Goal: Task Accomplishment & Management: Use online tool/utility

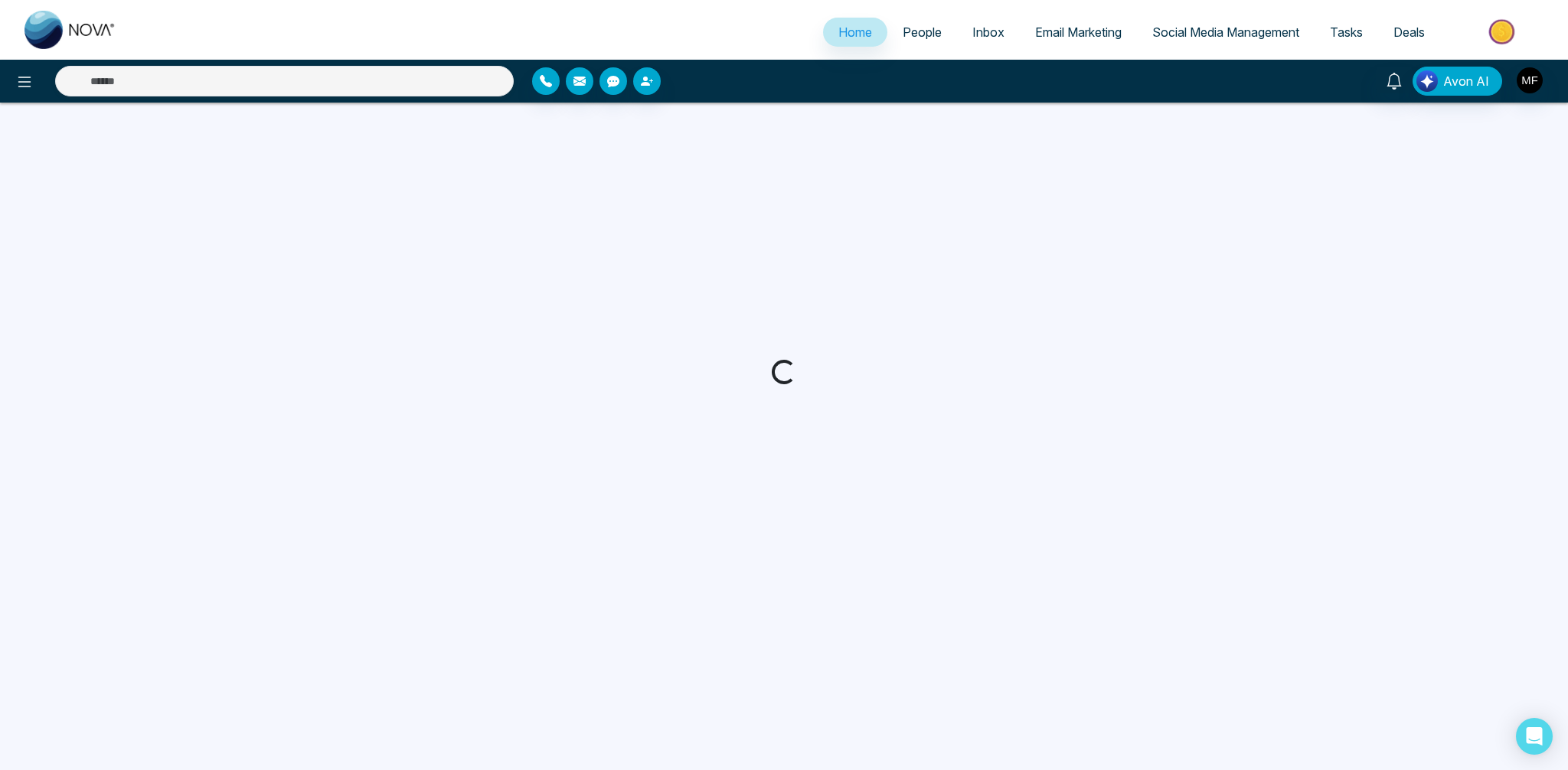
select select "*"
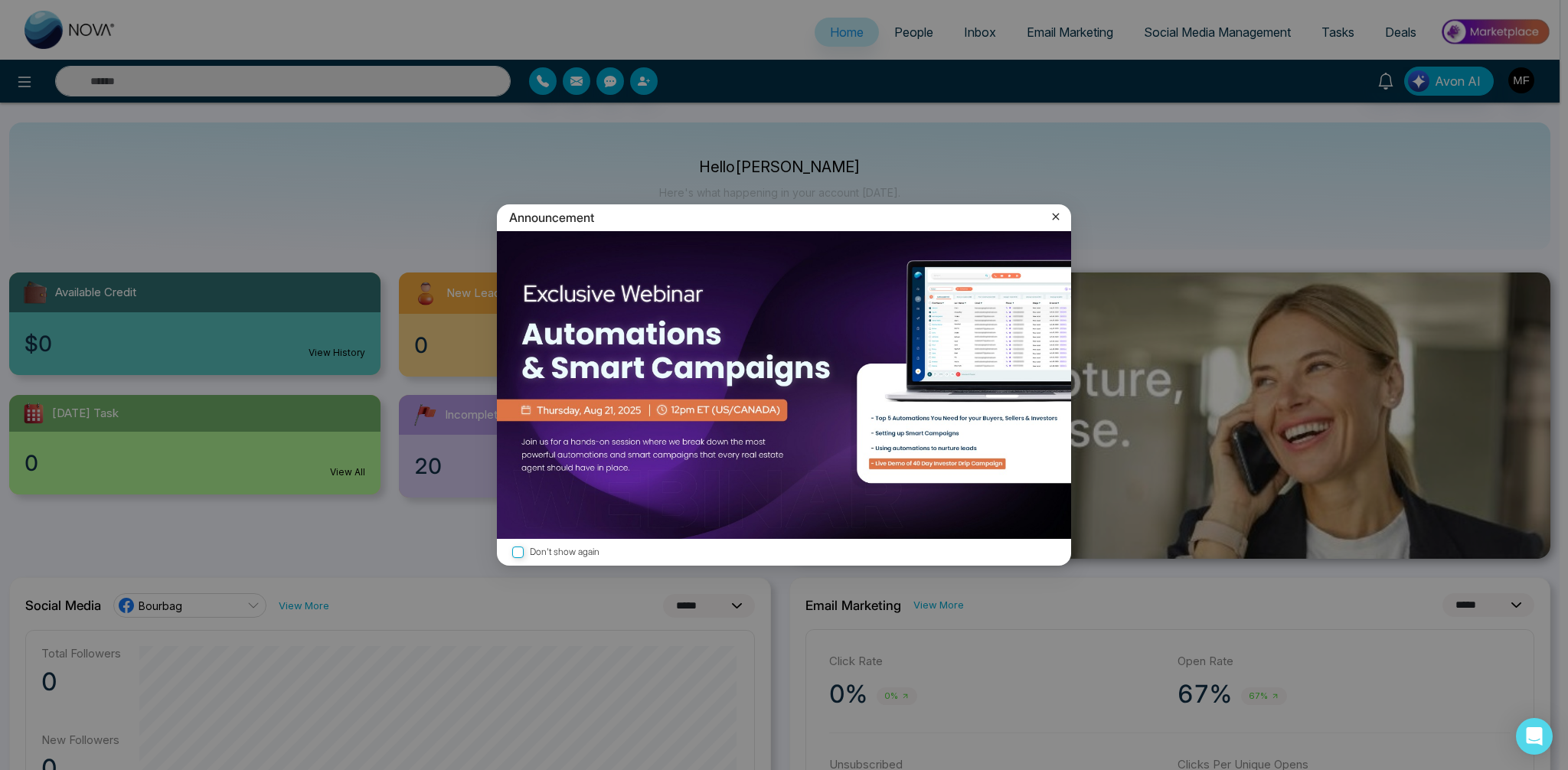
click at [1063, 220] on icon at bounding box center [1056, 216] width 15 height 15
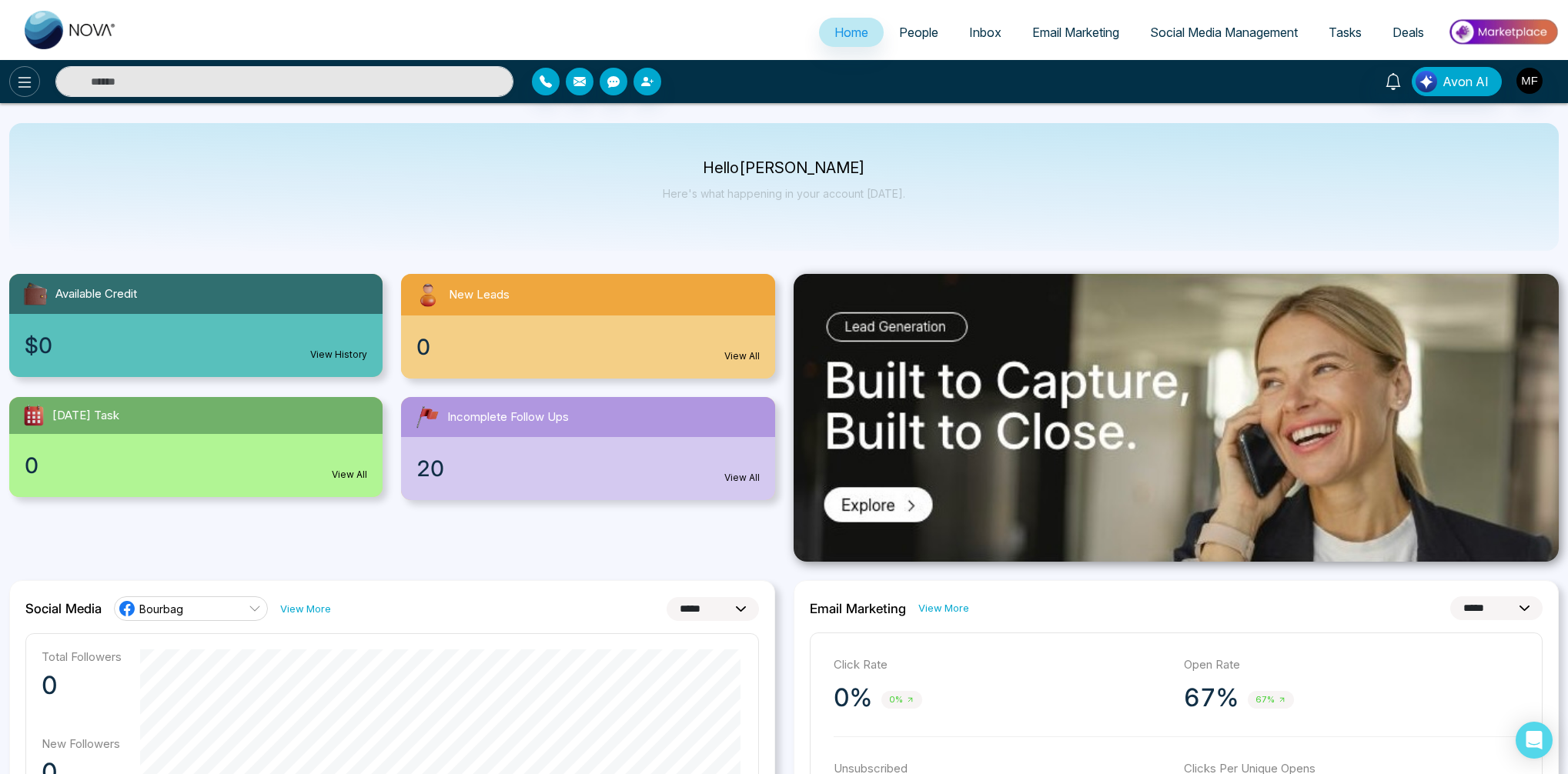
click at [26, 77] on icon at bounding box center [24, 82] width 19 height 19
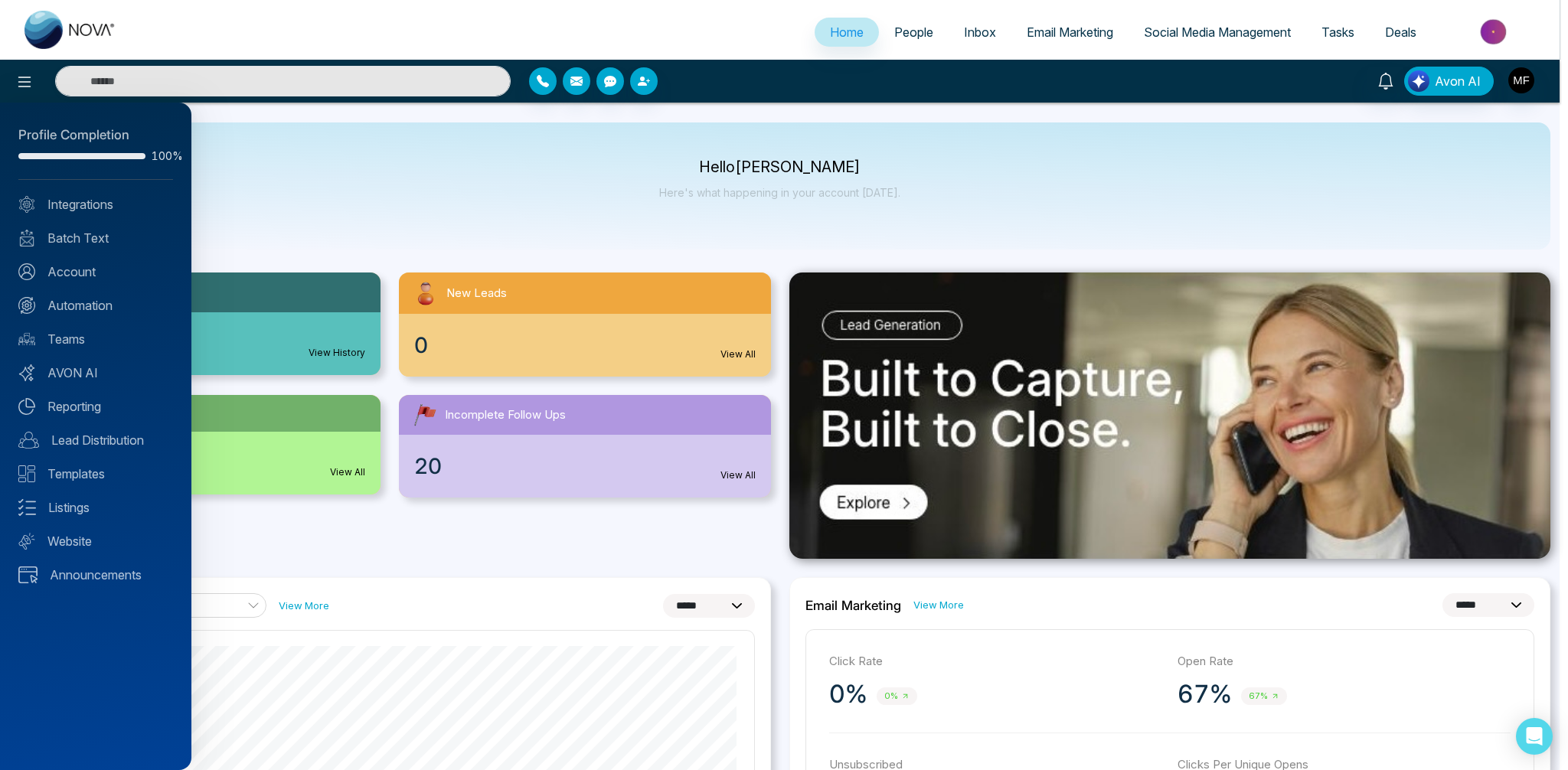
click at [81, 282] on div "Profile Completion 100% Integrations Batch Text Account Automation Teams AVON A…" at bounding box center [96, 436] width 191 height 667
click at [89, 260] on div "Profile Completion 100% Integrations Batch Text Account Automation Teams AVON A…" at bounding box center [96, 436] width 191 height 667
click at [86, 268] on link "Account" at bounding box center [96, 271] width 155 height 19
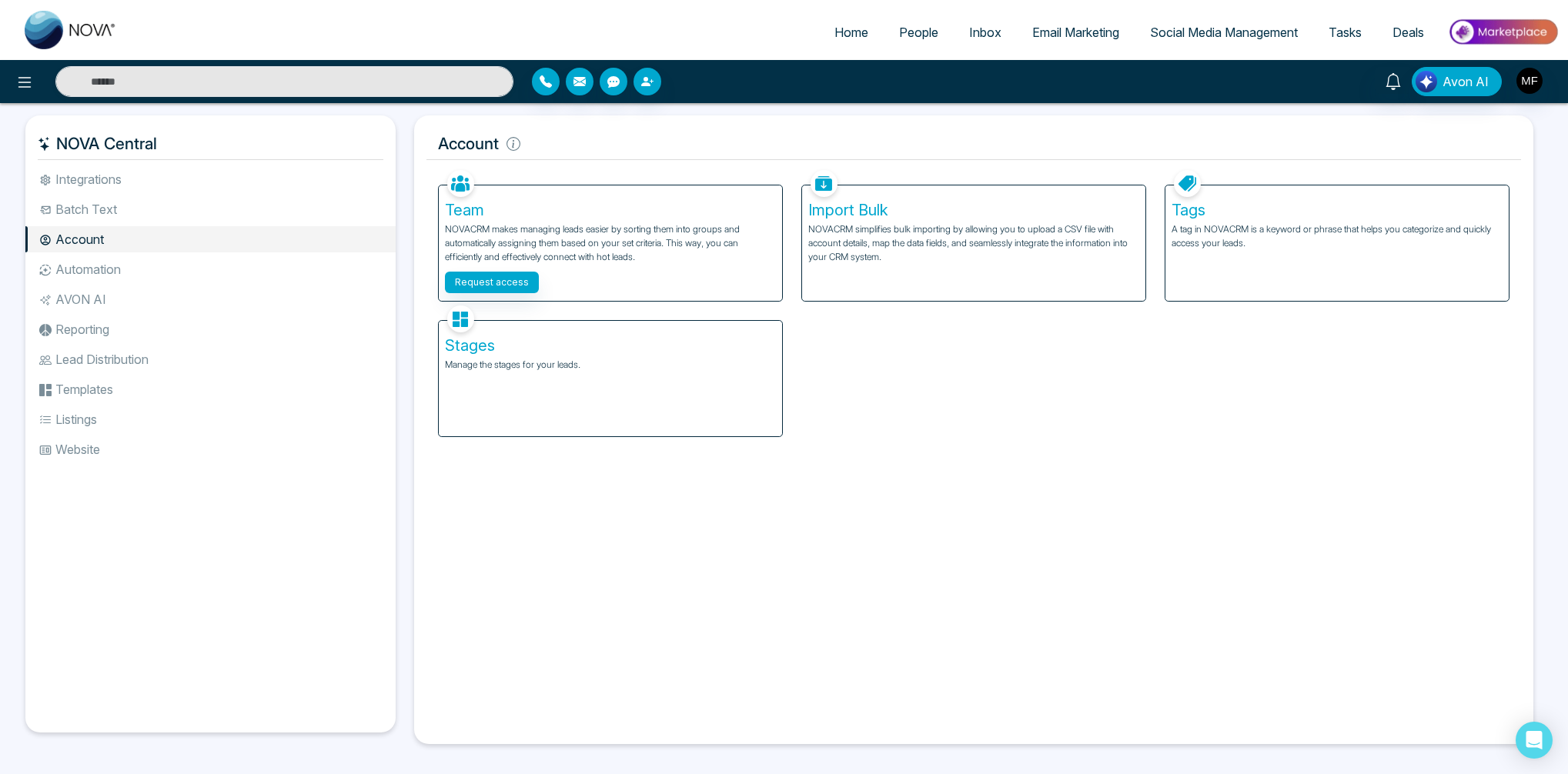
click at [110, 271] on li "Automation" at bounding box center [211, 268] width 371 height 26
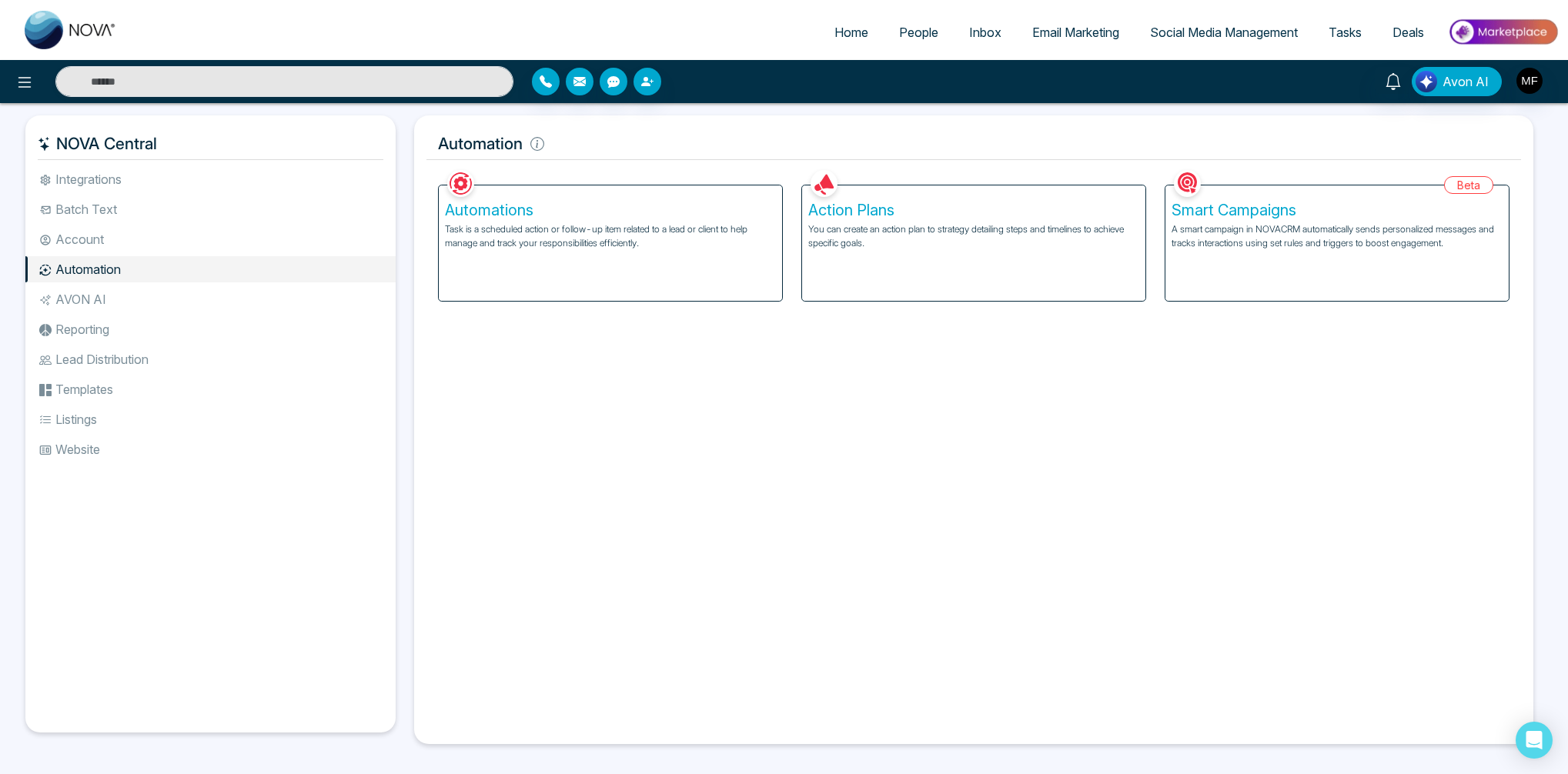
click at [109, 312] on li "AVON AI" at bounding box center [211, 299] width 371 height 26
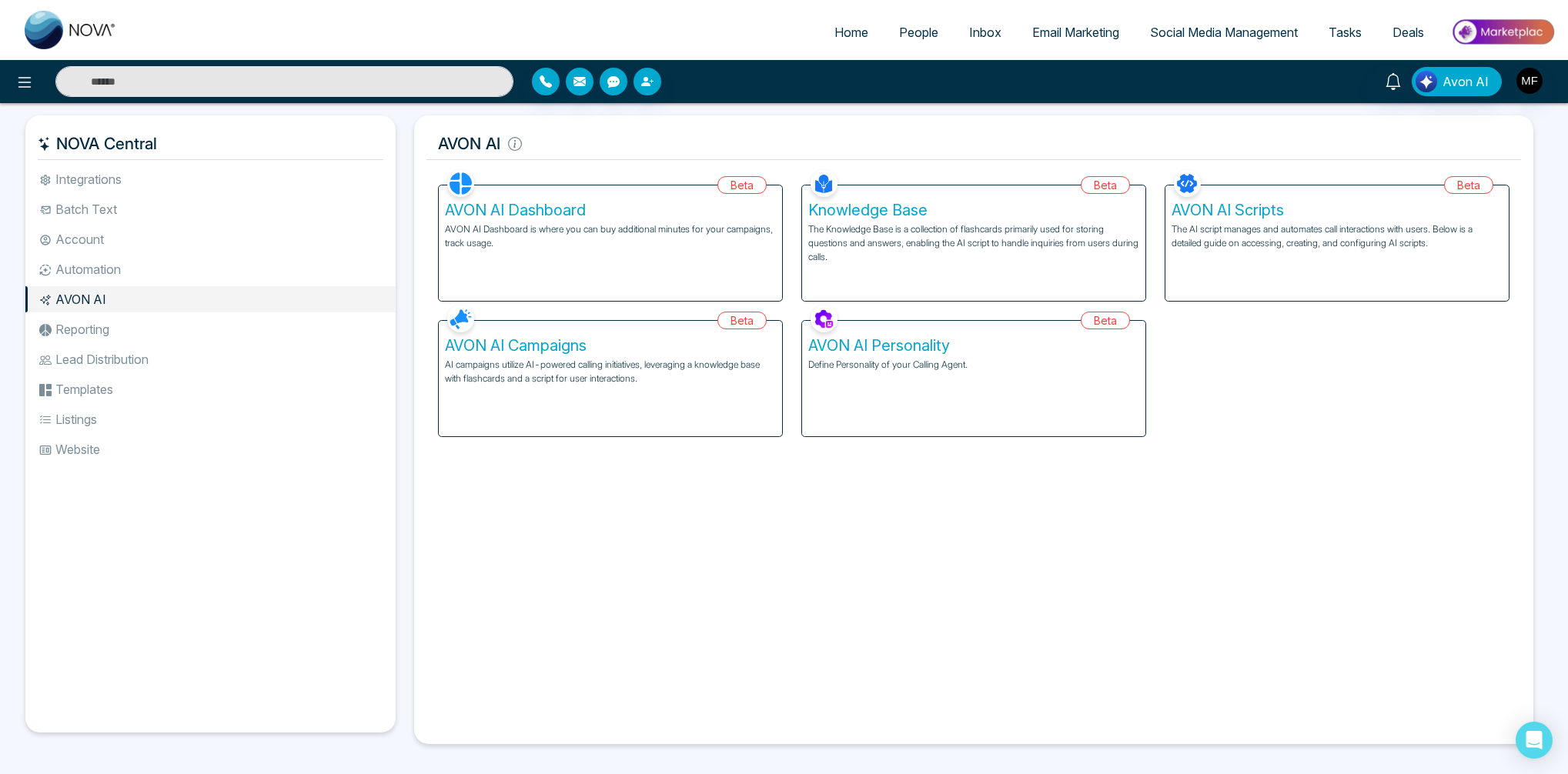
click at [123, 323] on li "Reporting" at bounding box center [211, 329] width 371 height 26
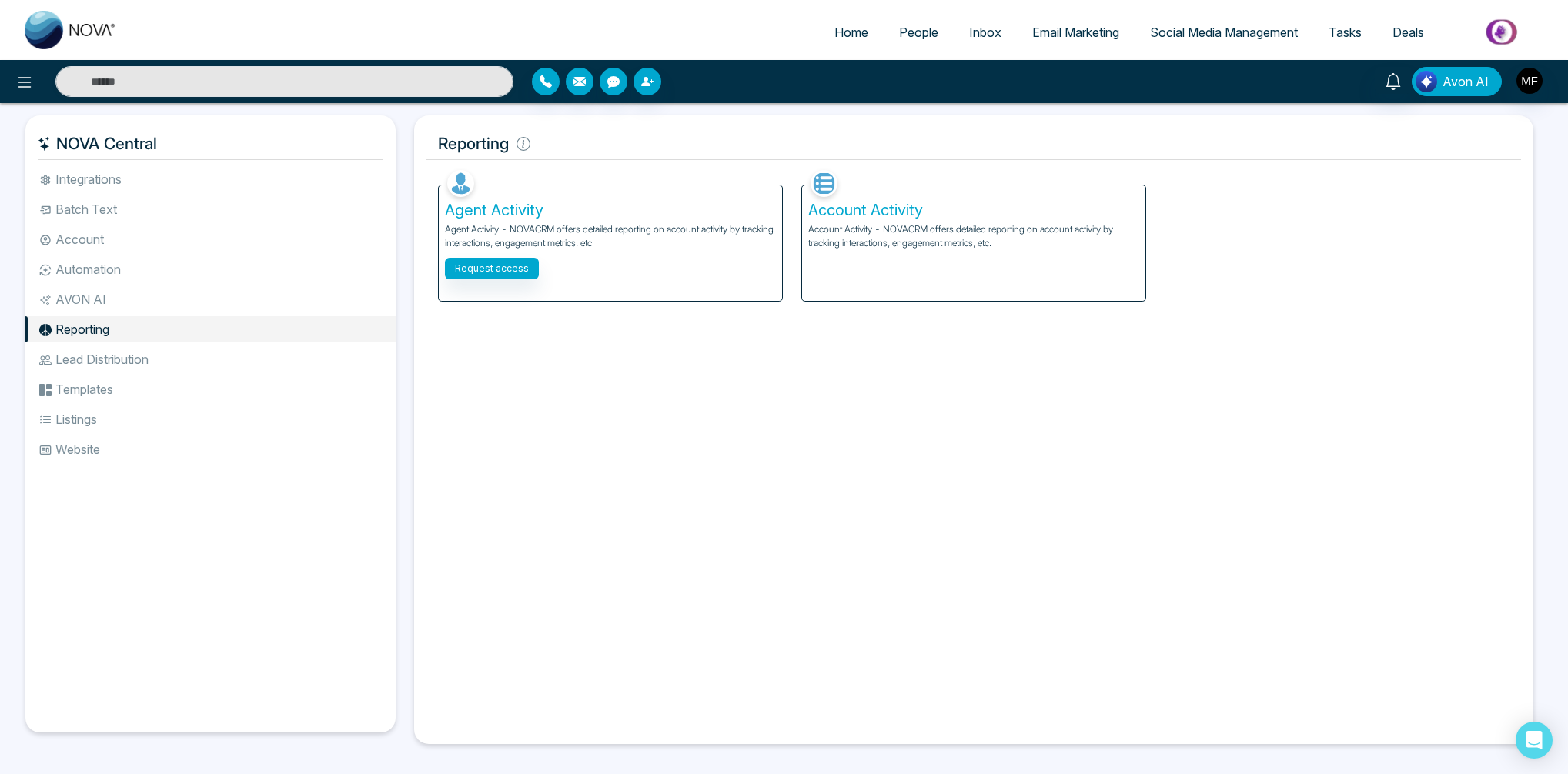
click at [1431, 81] on img "button" at bounding box center [1427, 82] width 21 height 21
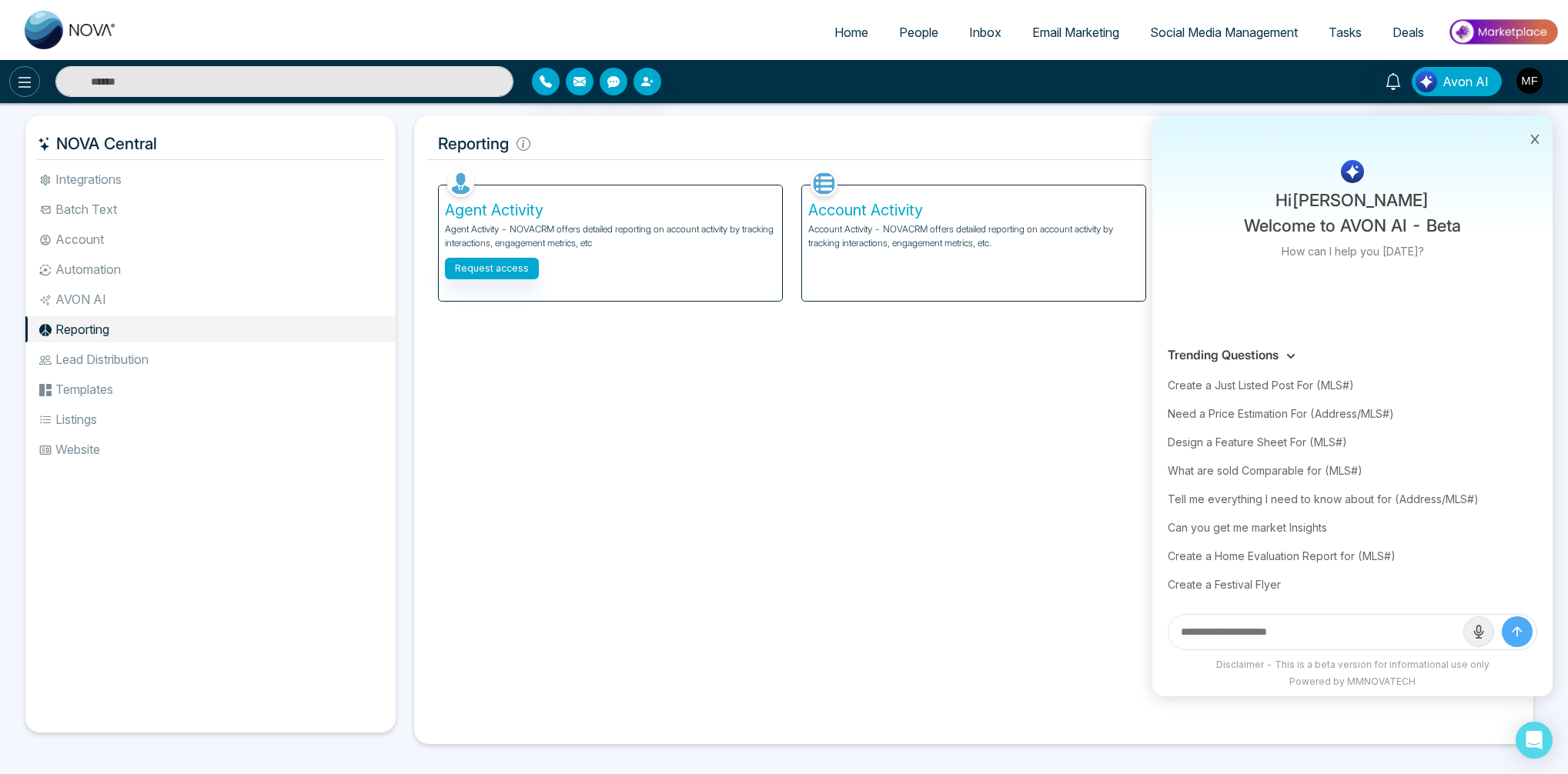
click at [21, 84] on icon at bounding box center [24, 82] width 19 height 19
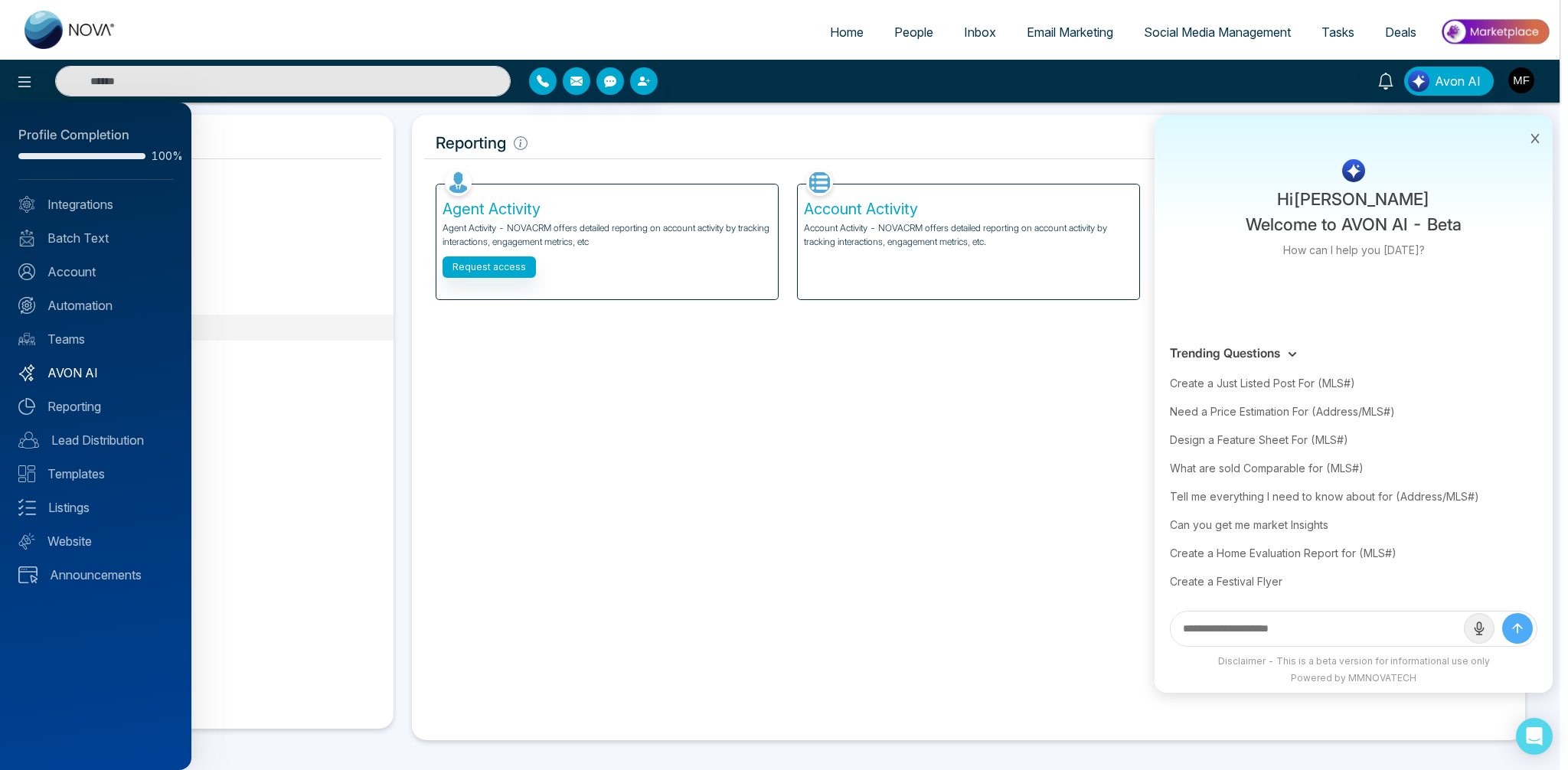
click at [64, 378] on link "AVON AI" at bounding box center [96, 372] width 155 height 19
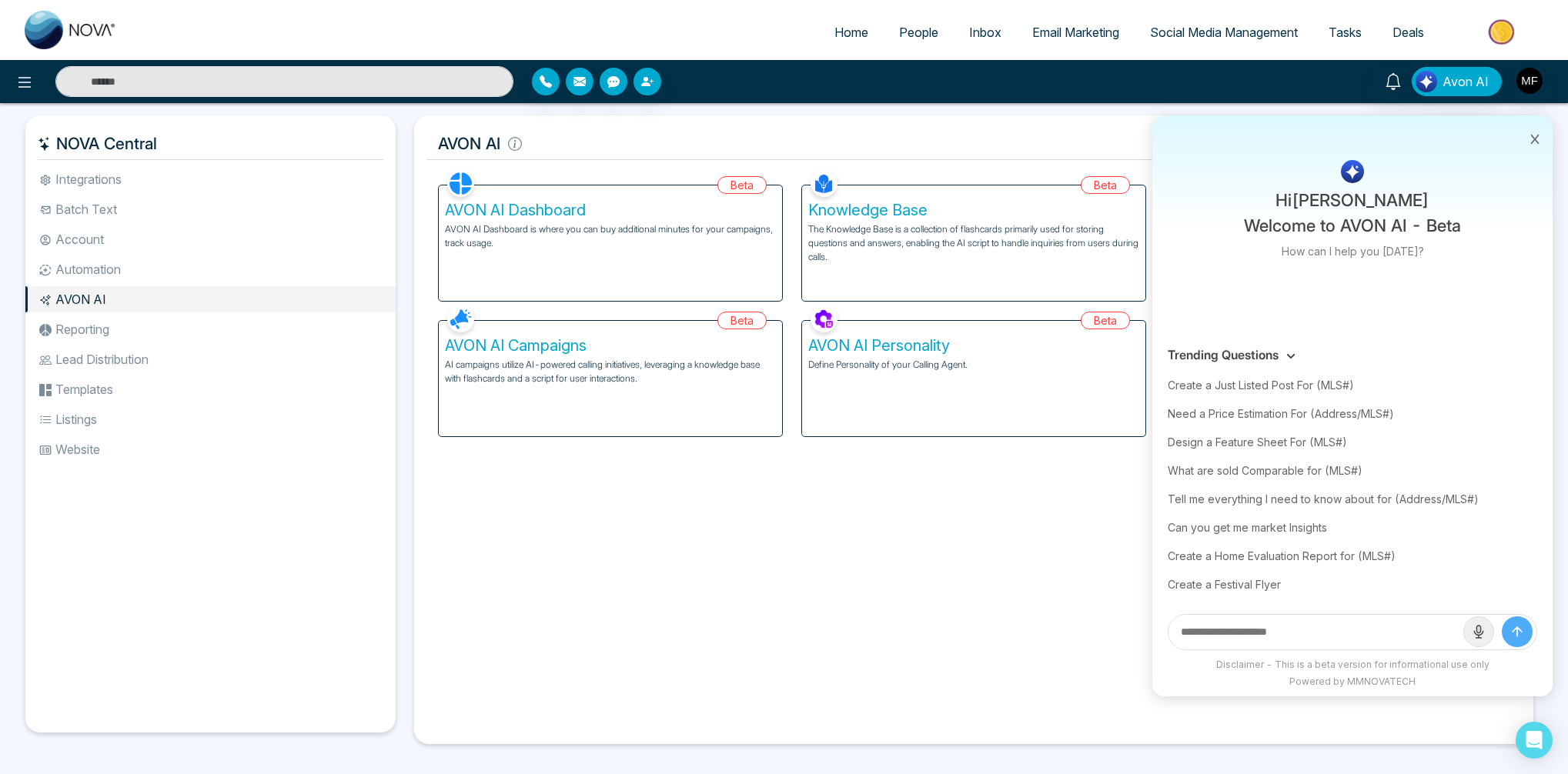
click at [560, 237] on p "AVON AI Dashboard is where you can buy additional minutes for your campaigns, t…" at bounding box center [611, 235] width 331 height 28
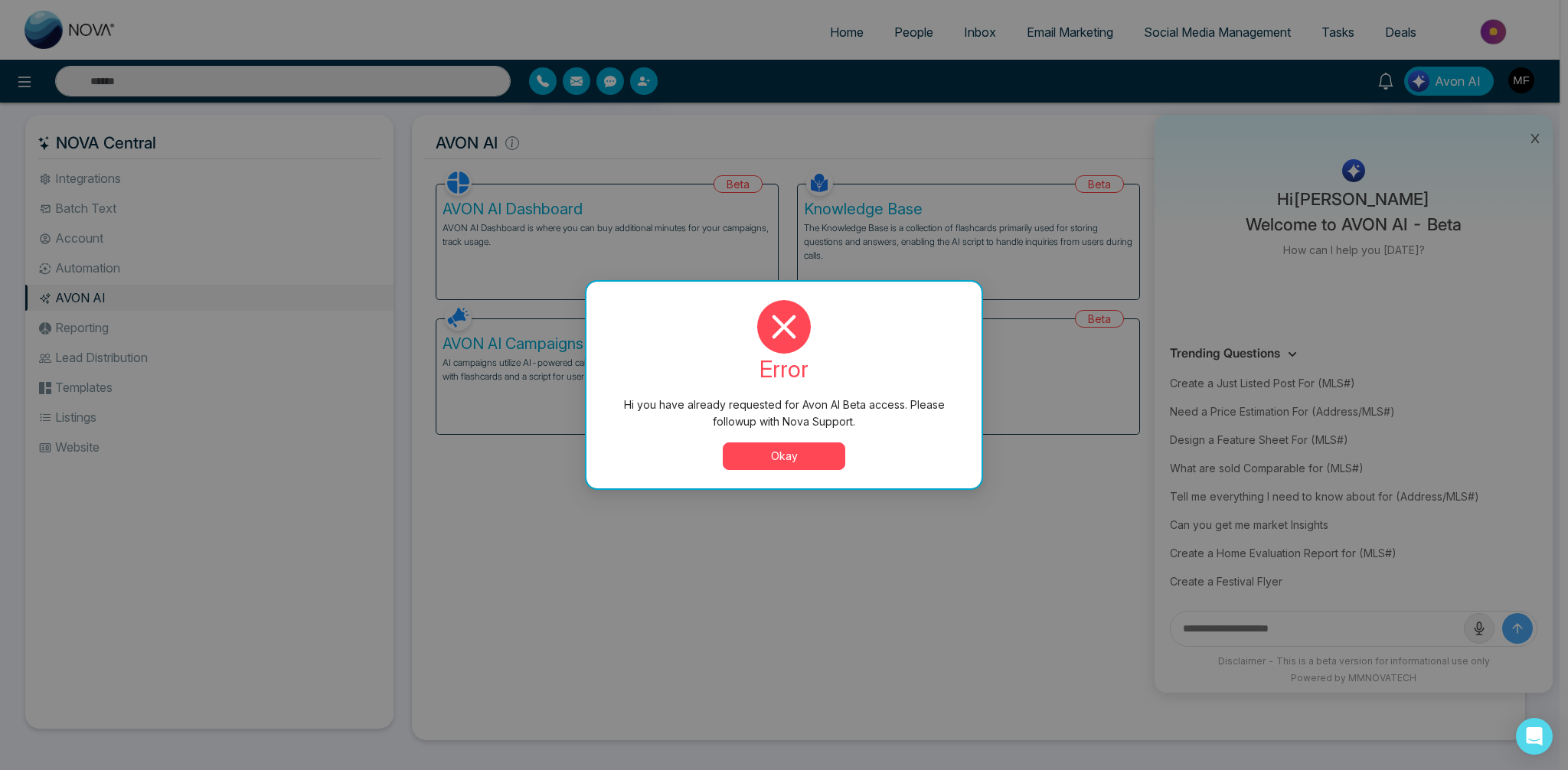
click at [781, 436] on div "error Hi you have already requested for Avon AI Beta access. Please followup wi…" at bounding box center [784, 385] width 358 height 170
click at [788, 454] on button "Okay" at bounding box center [784, 456] width 123 height 27
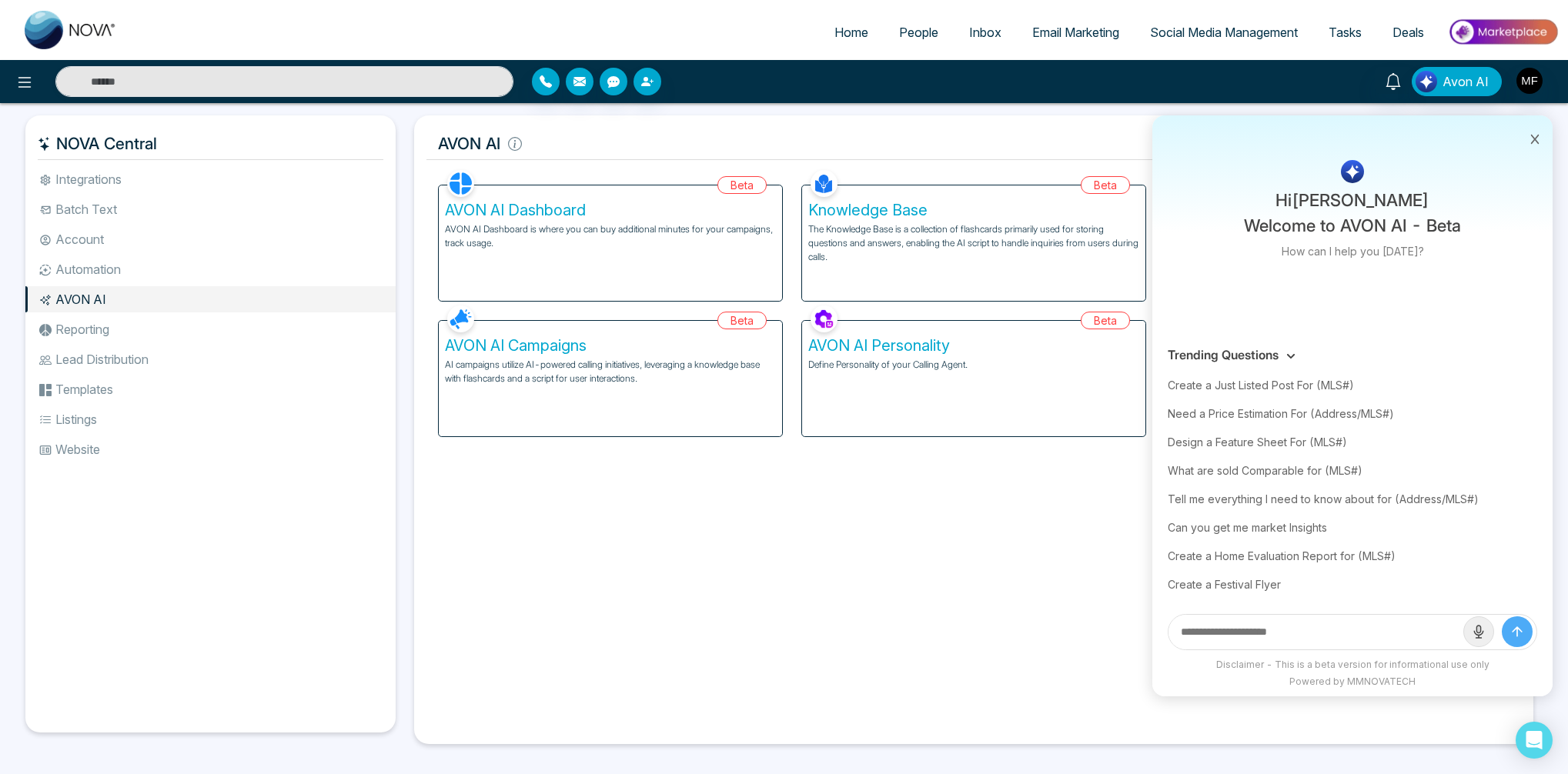
click at [1537, 140] on icon at bounding box center [1535, 140] width 11 height 11
